Goal: Information Seeking & Learning: Learn about a topic

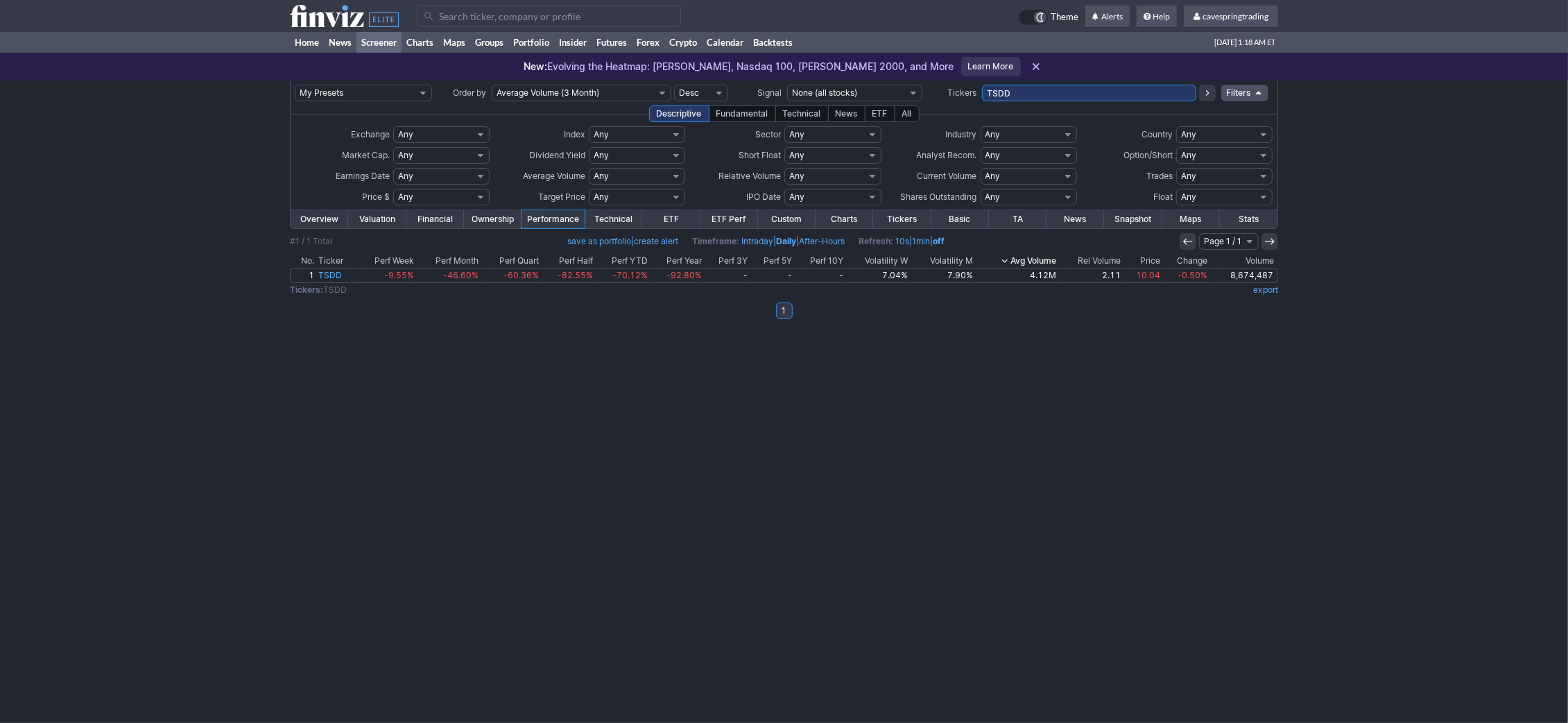
drag, startPoint x: 1022, startPoint y: 87, endPoint x: 753, endPoint y: 55, distance: 270.9
click at [982, 85] on input "TSDD" at bounding box center [1089, 93] width 214 height 17
paste input "AAAU,AMDL,AMDL,BITO,BITO,DRIP,ETHA,ETHD,ETHD,ETHD,ETHD,FENY,FENY,FNGD,FNGD,FNGD…"
type input "AAAU,AMDL,AMDL,BITO,BITO,DRIP,ETHA,ETHD,ETHD,ETHD,ETHD,FENY,FENY,FNGD,FNGD,FNGD…"
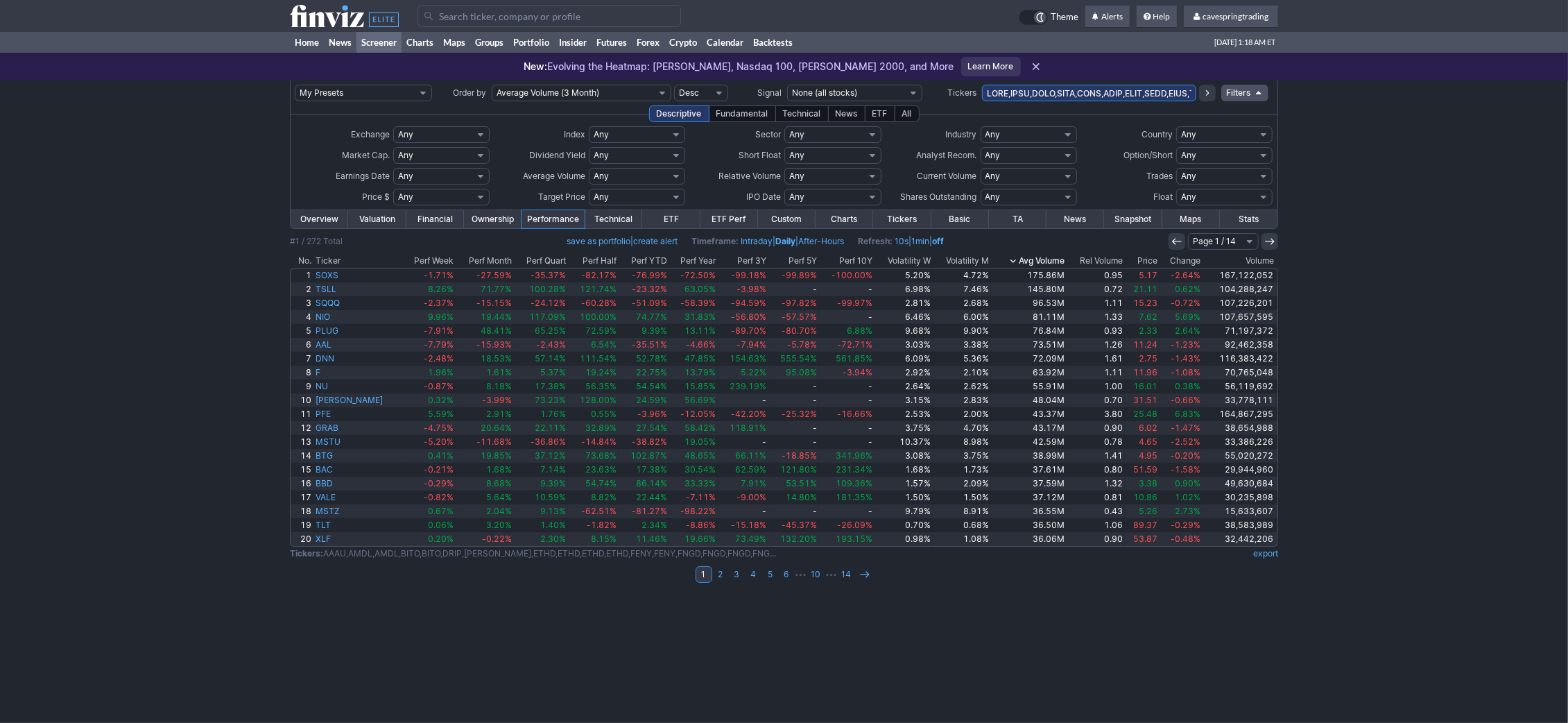
click at [1164, 261] on th "Change" at bounding box center [1181, 261] width 43 height 14
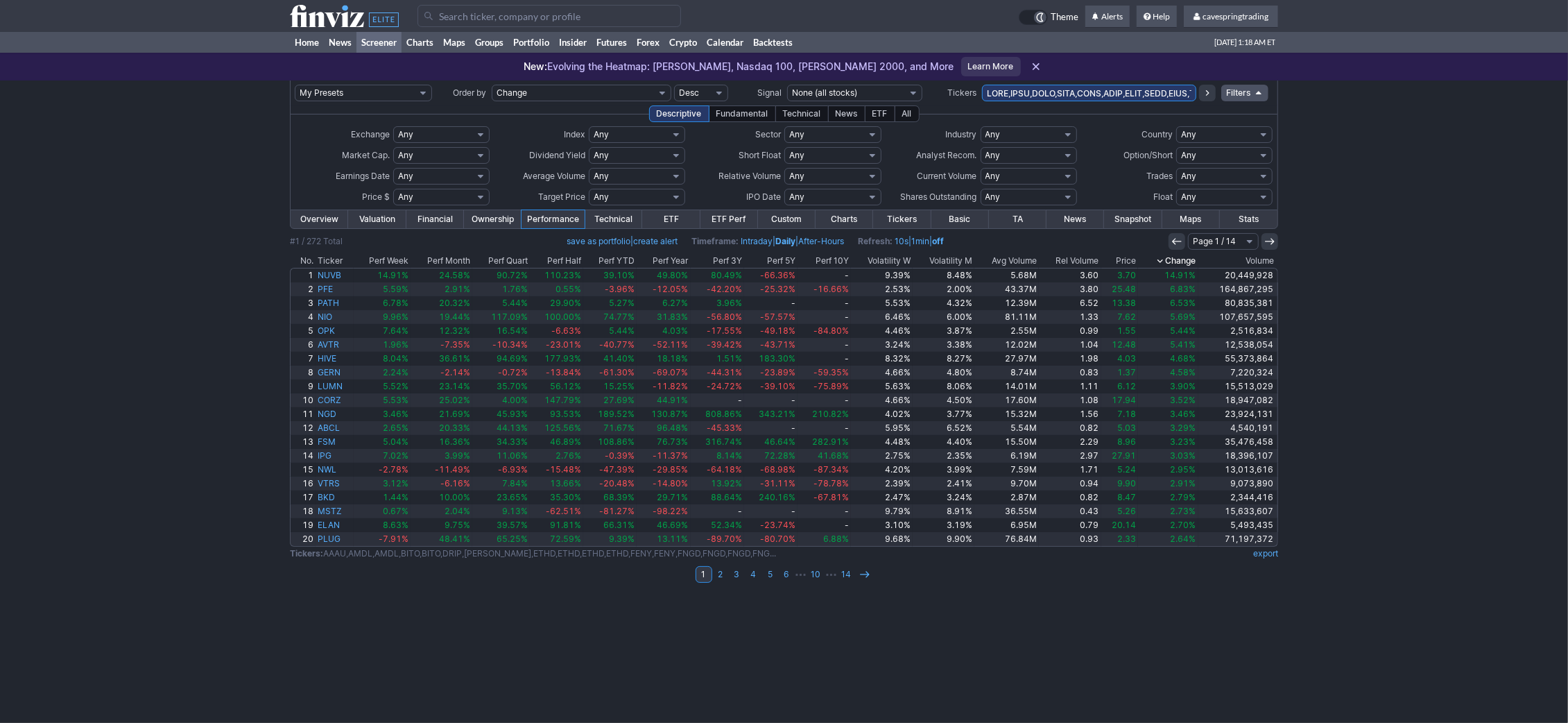
click at [1137, 260] on th "Price" at bounding box center [1120, 261] width 38 height 14
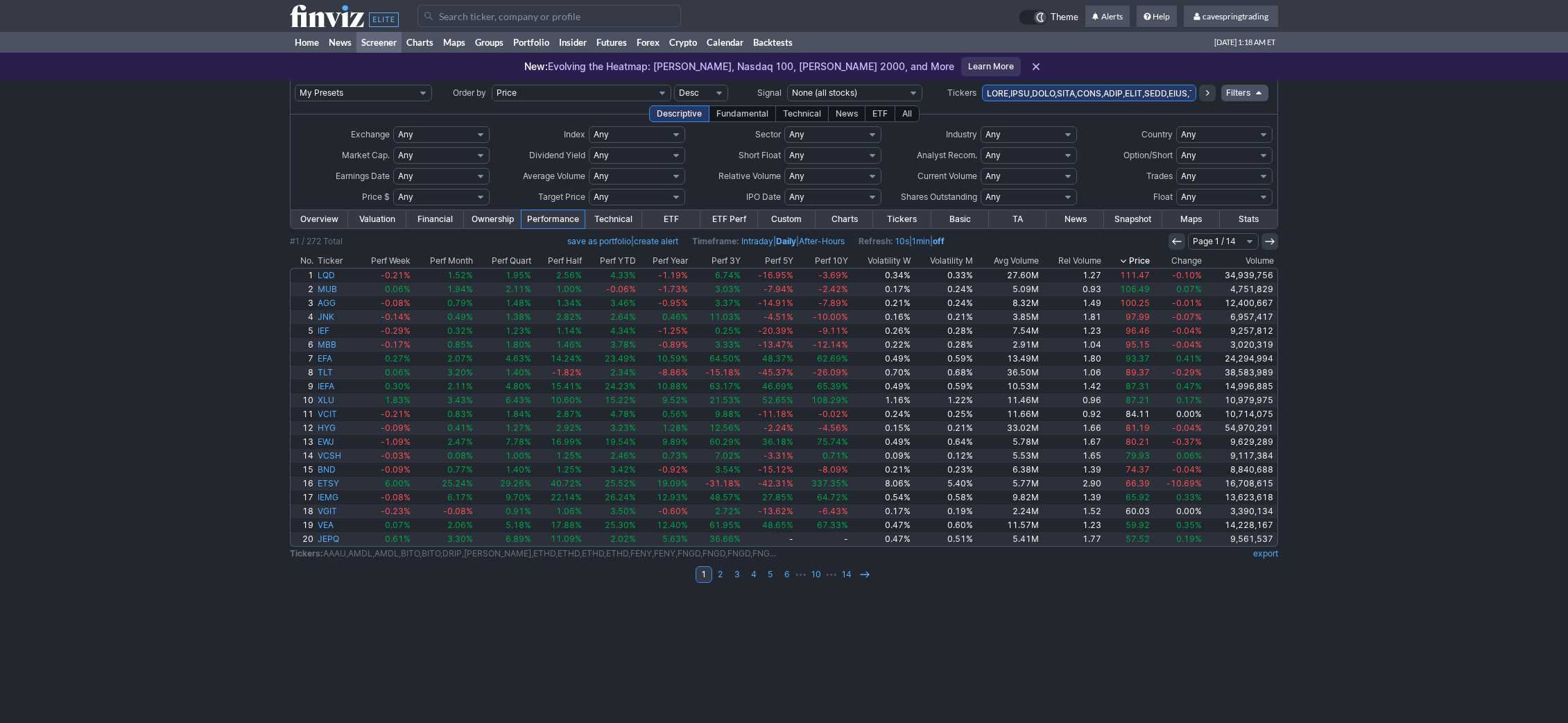
click at [1137, 260] on th "Price" at bounding box center [1128, 261] width 48 height 14
click at [724, 573] on link "2" at bounding box center [721, 574] width 17 height 17
